Goal: Task Accomplishment & Management: Manage account settings

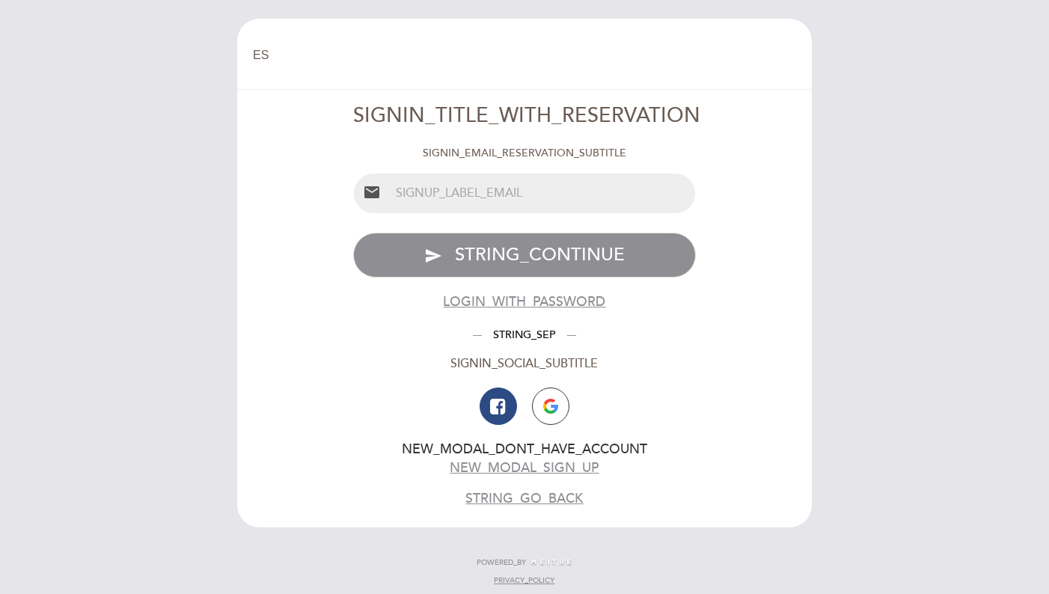
select select "es"
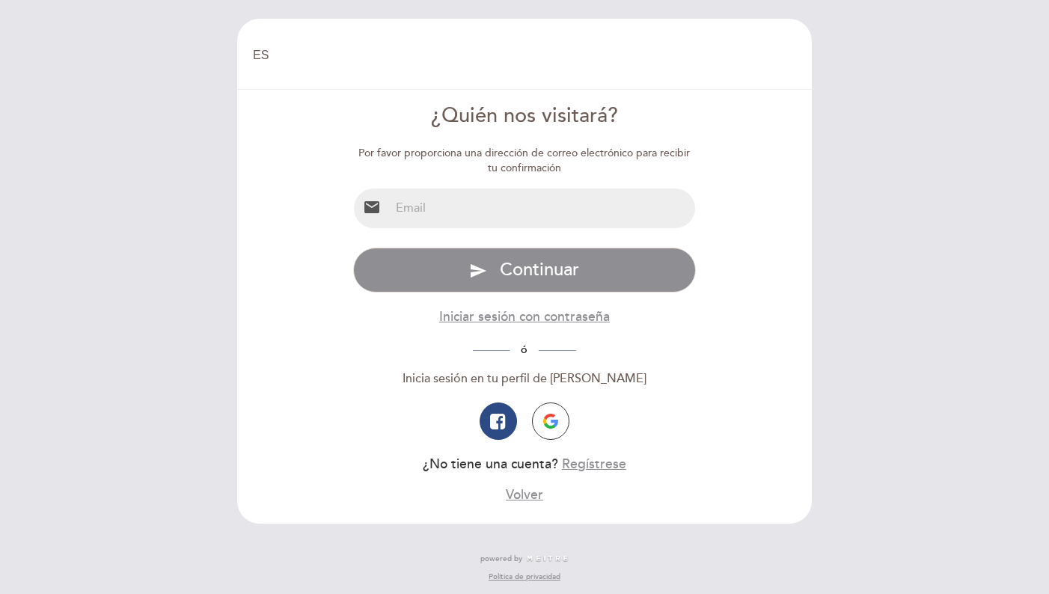
click at [477, 203] on input "email" at bounding box center [543, 209] width 306 height 40
type input "[PERSON_NAME][EMAIL_ADDRESS][DOMAIN_NAME]"
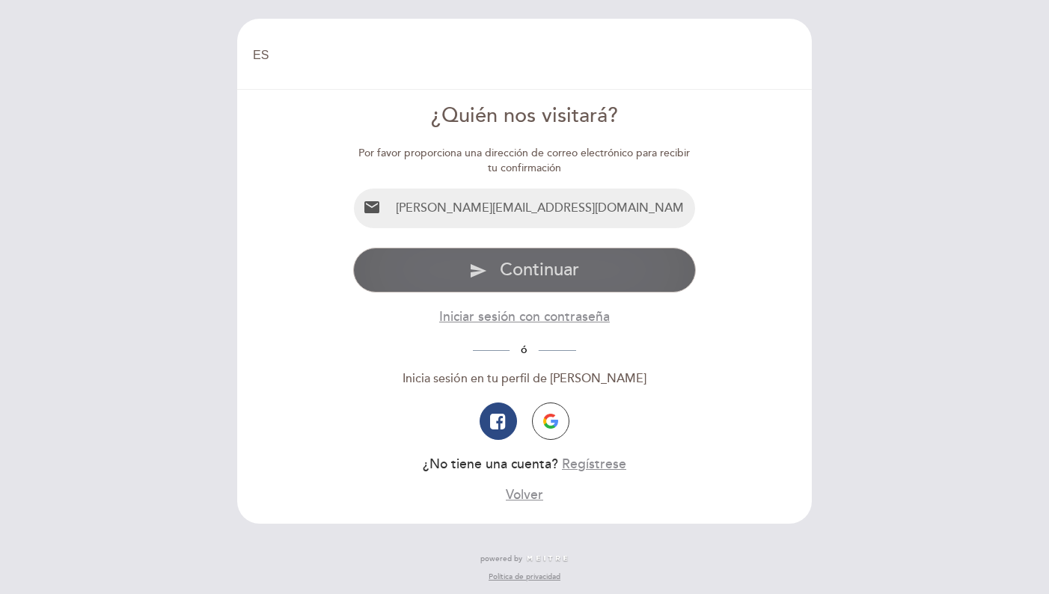
click at [530, 269] on span "Continuar" at bounding box center [539, 270] width 79 height 22
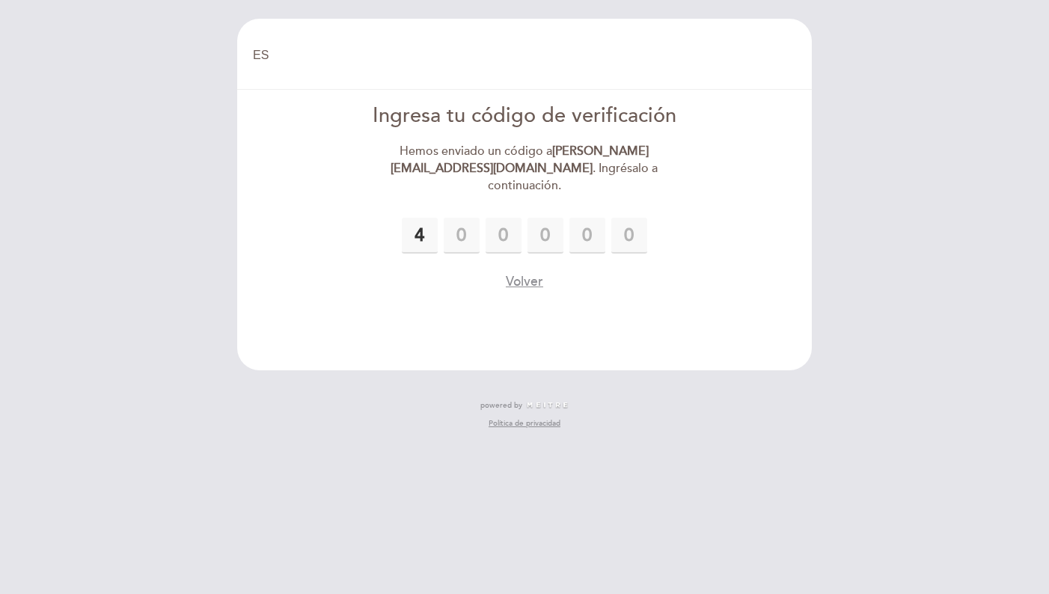
type input "4"
type input "2"
type input "6"
type input "0"
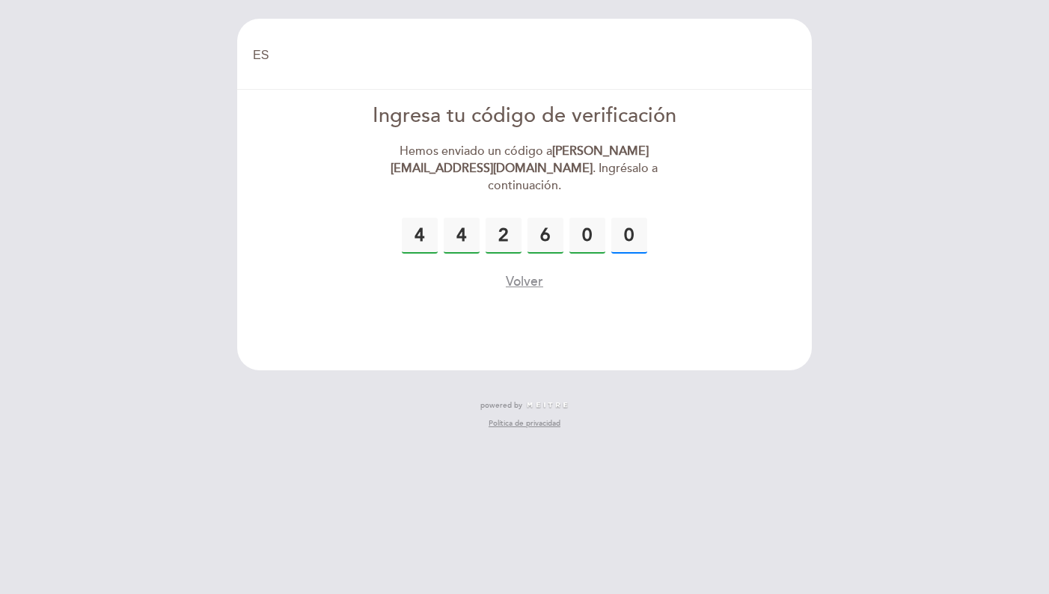
type input "0"
